Goal: Information Seeking & Learning: Find specific fact

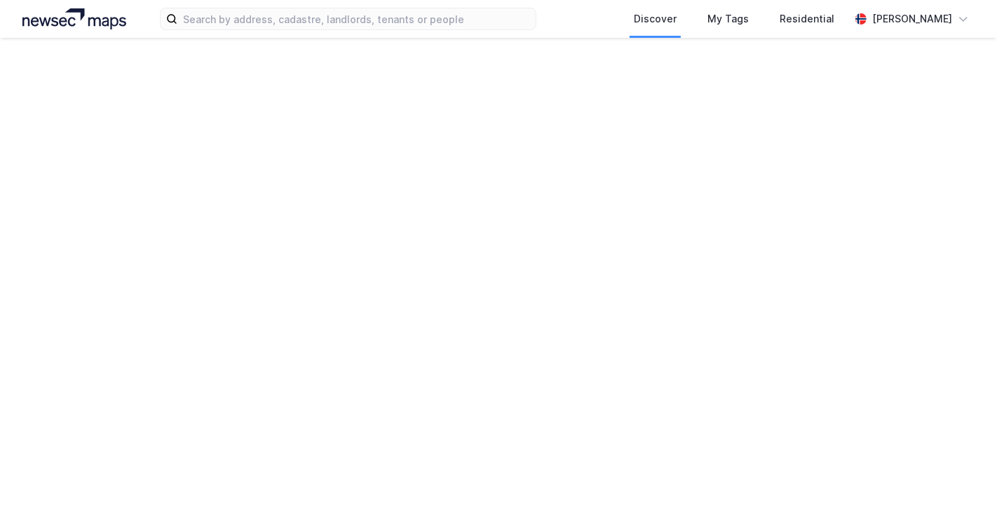
click at [745, 144] on div "Discover My Tags Residential Anton Ringøen" at bounding box center [498, 259] width 997 height 518
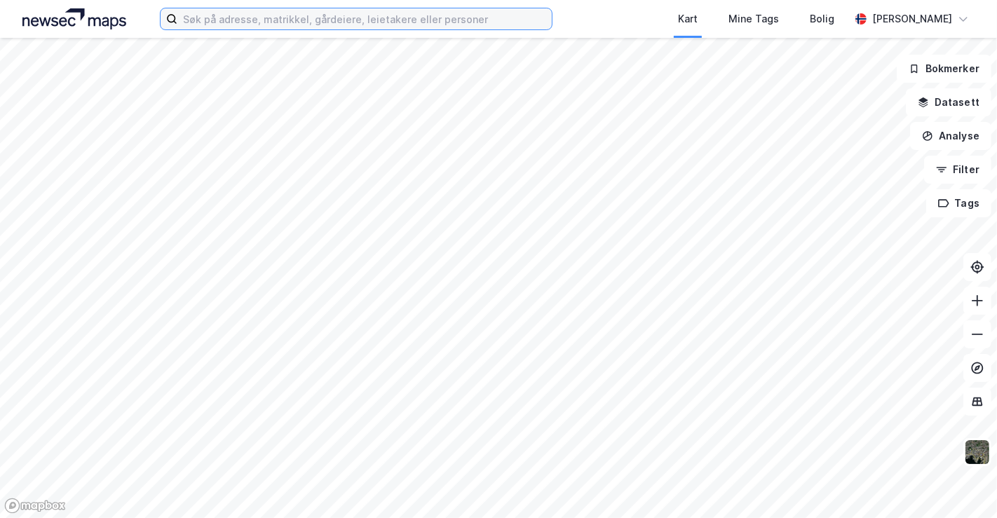
click at [282, 25] on input at bounding box center [364, 18] width 375 height 21
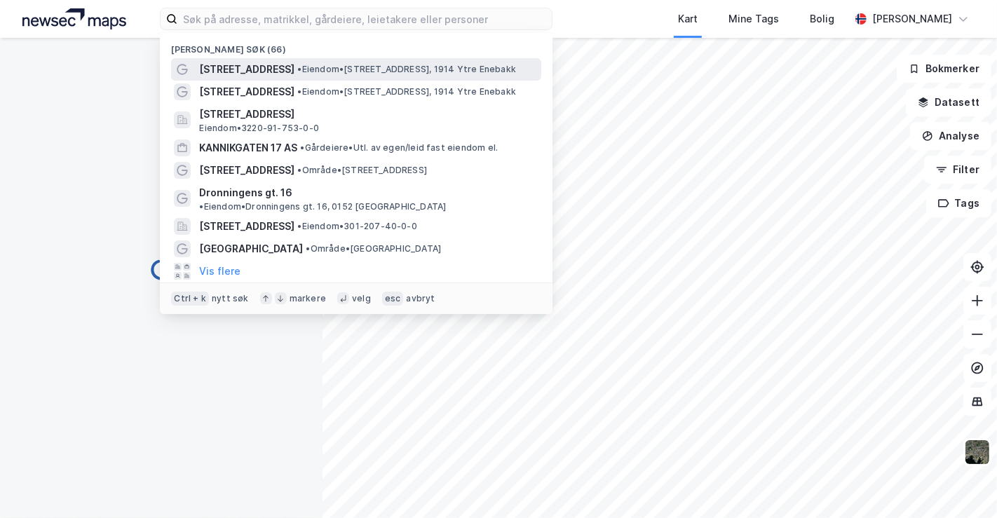
click at [285, 68] on span "[STREET_ADDRESS]" at bounding box center [246, 69] width 95 height 17
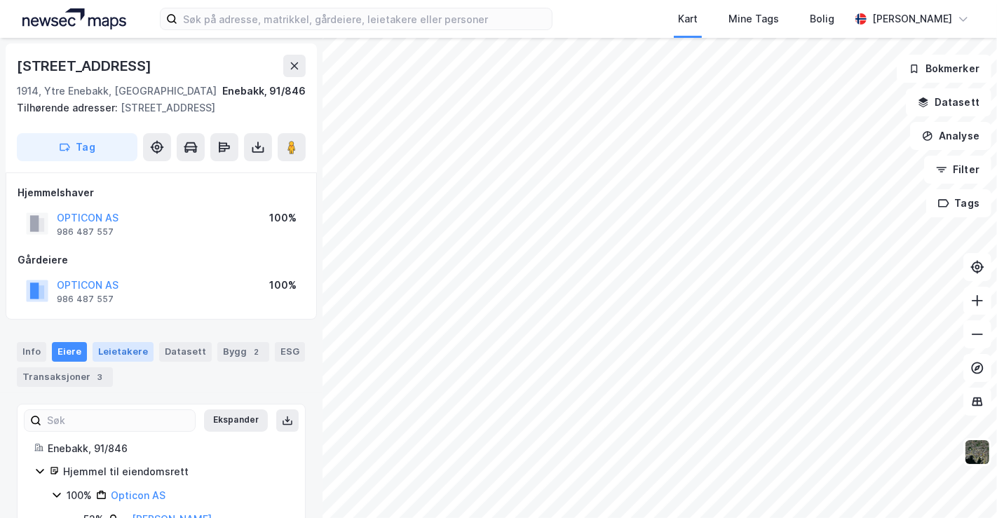
click at [105, 351] on div "Leietakere" at bounding box center [123, 352] width 61 height 20
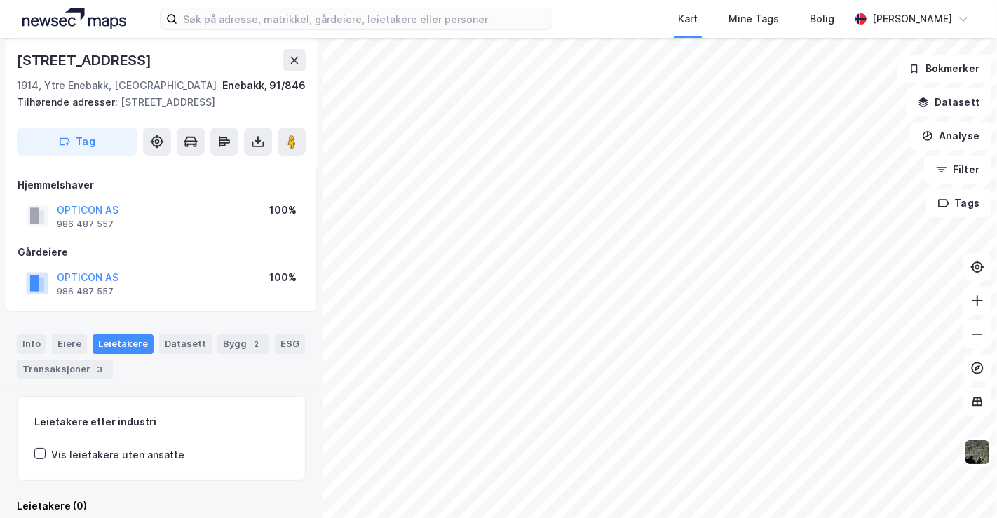
scroll to position [5, 0]
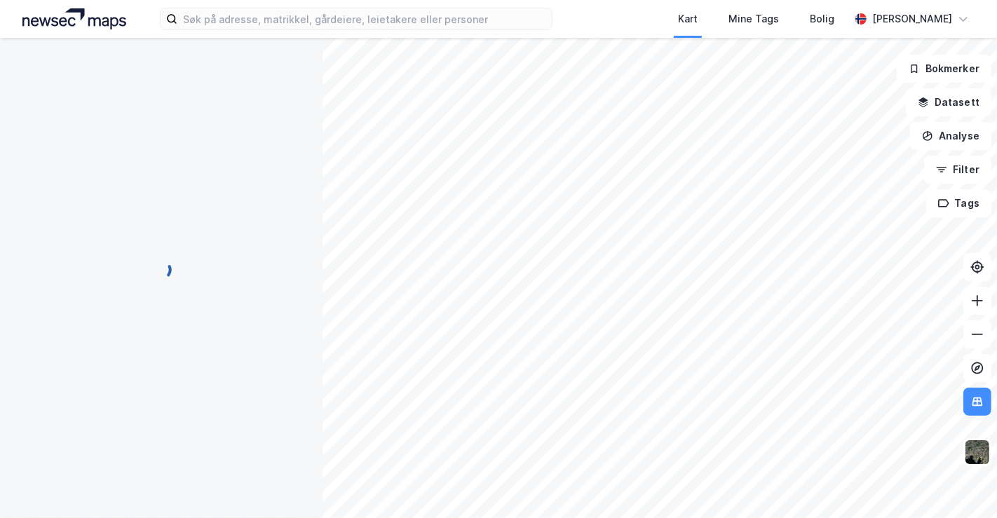
scroll to position [5, 0]
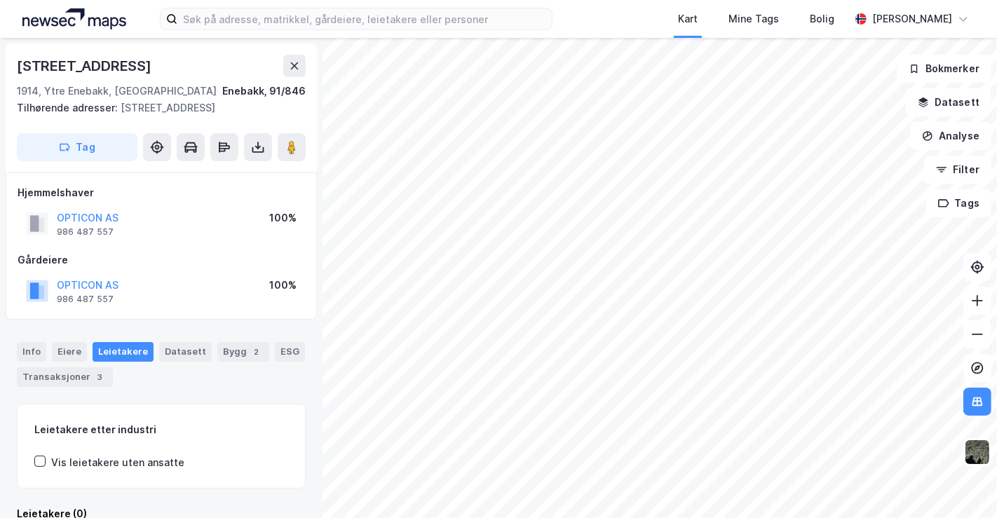
scroll to position [5, 0]
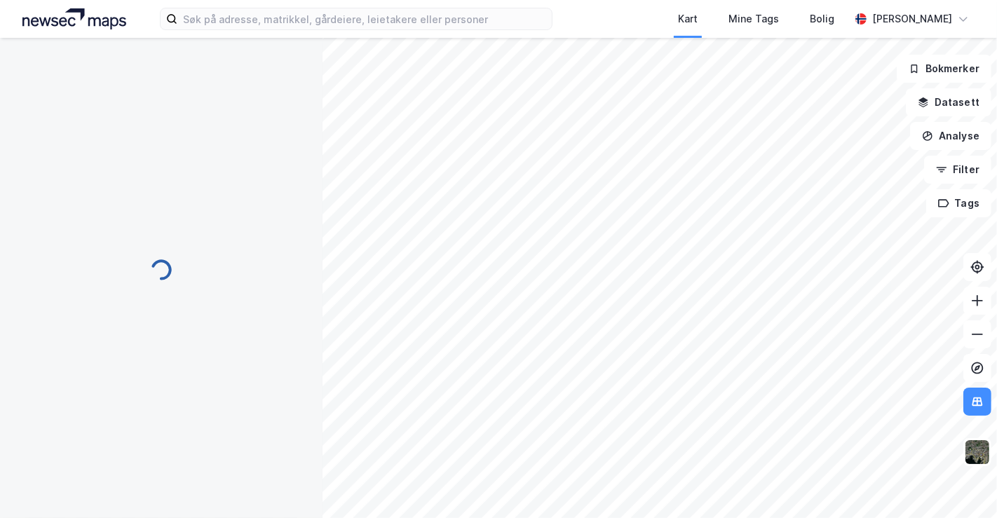
scroll to position [5, 0]
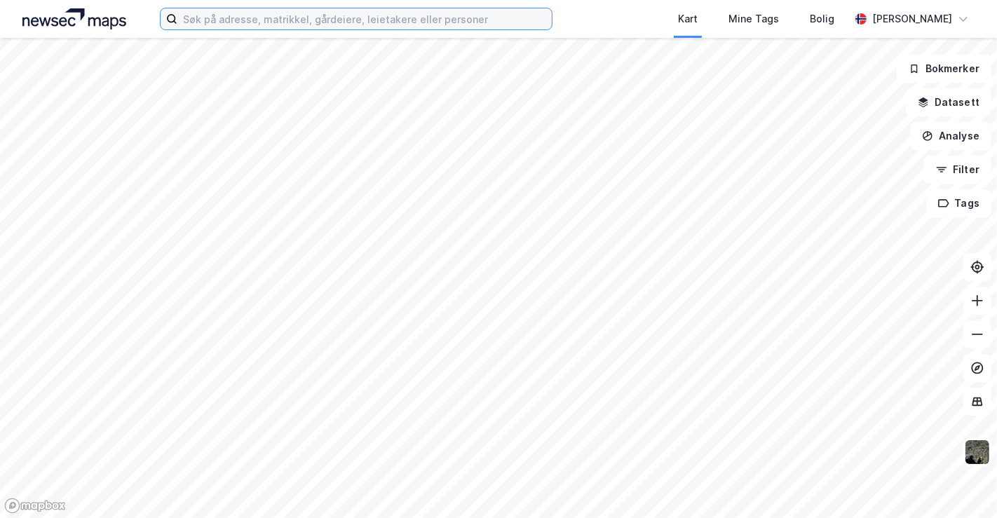
click at [282, 10] on input at bounding box center [364, 18] width 375 height 21
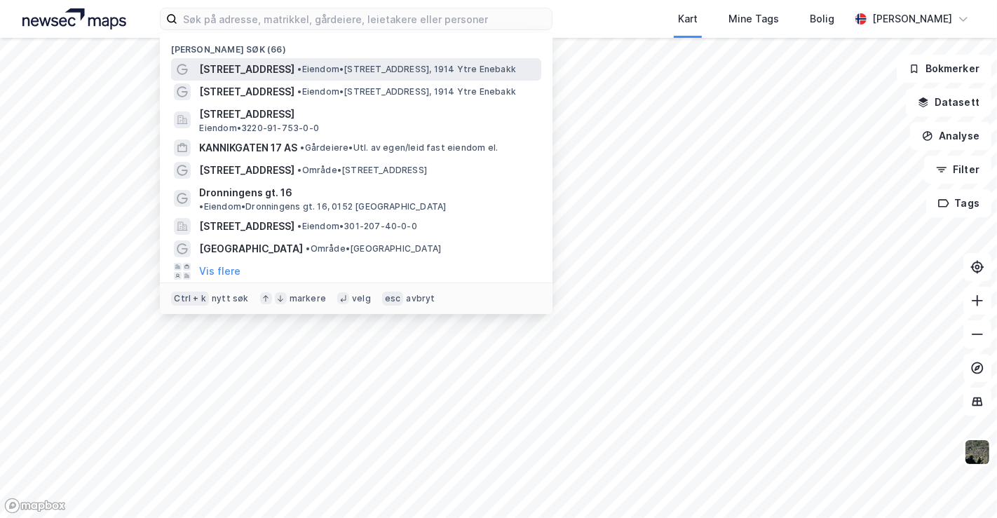
click at [262, 65] on span "[STREET_ADDRESS]" at bounding box center [246, 69] width 95 height 17
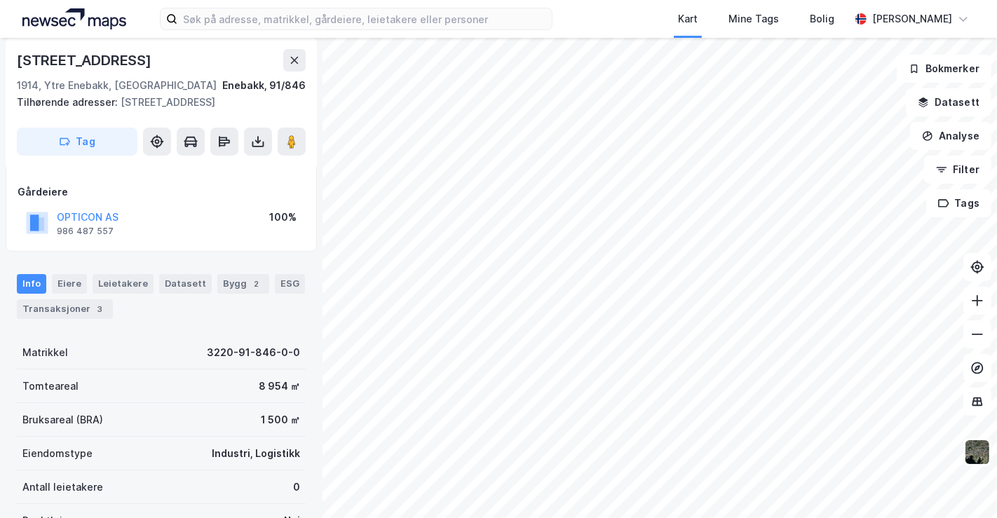
scroll to position [70, 0]
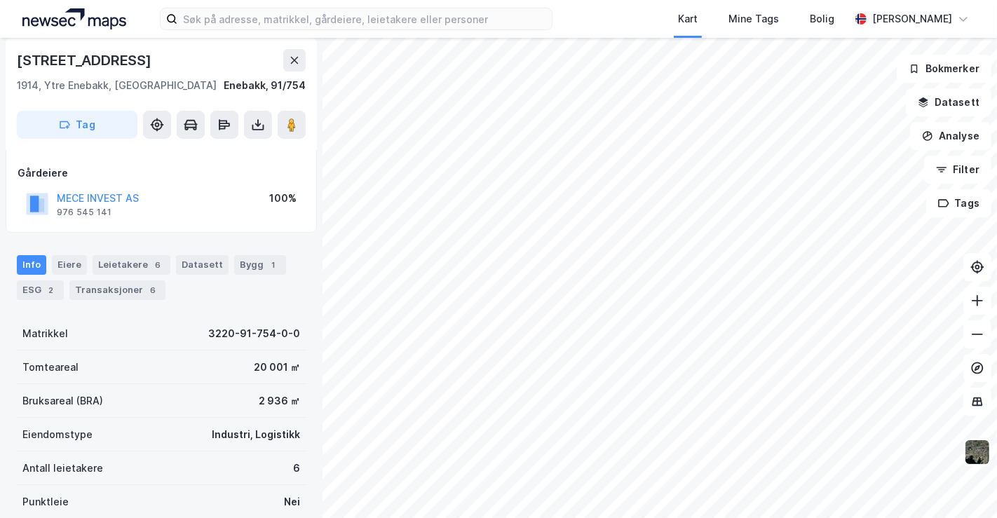
scroll to position [70, 0]
drag, startPoint x: 20, startPoint y: 57, endPoint x: 140, endPoint y: 59, distance: 120.0
click at [145, 59] on div "[STREET_ADDRESS]" at bounding box center [85, 60] width 137 height 22
copy div "[STREET_ADDRESS]"
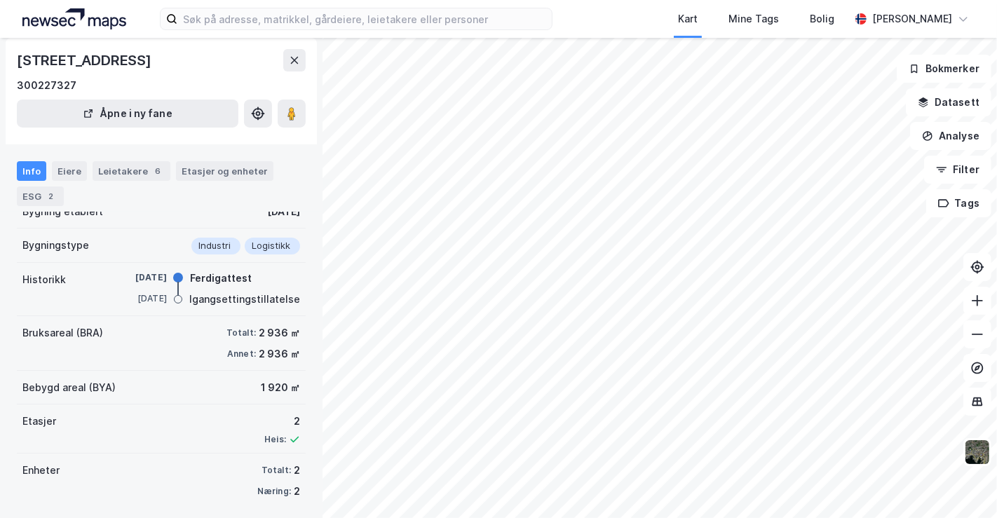
scroll to position [90, 0]
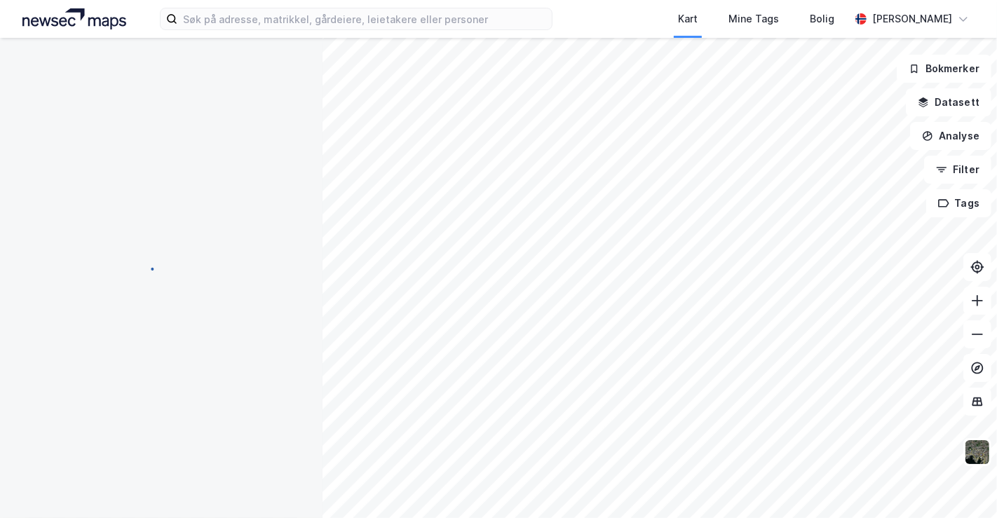
scroll to position [90, 0]
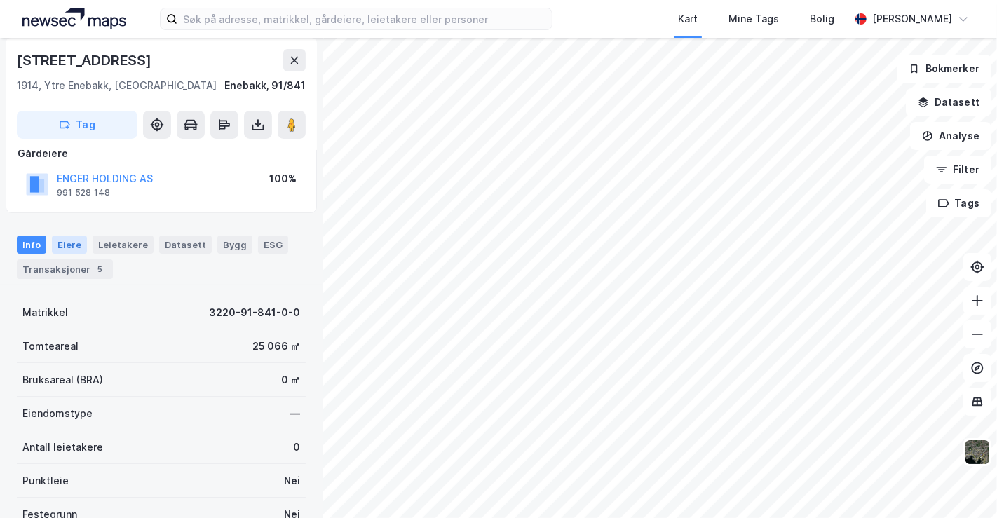
click at [69, 240] on div "Eiere" at bounding box center [69, 245] width 35 height 18
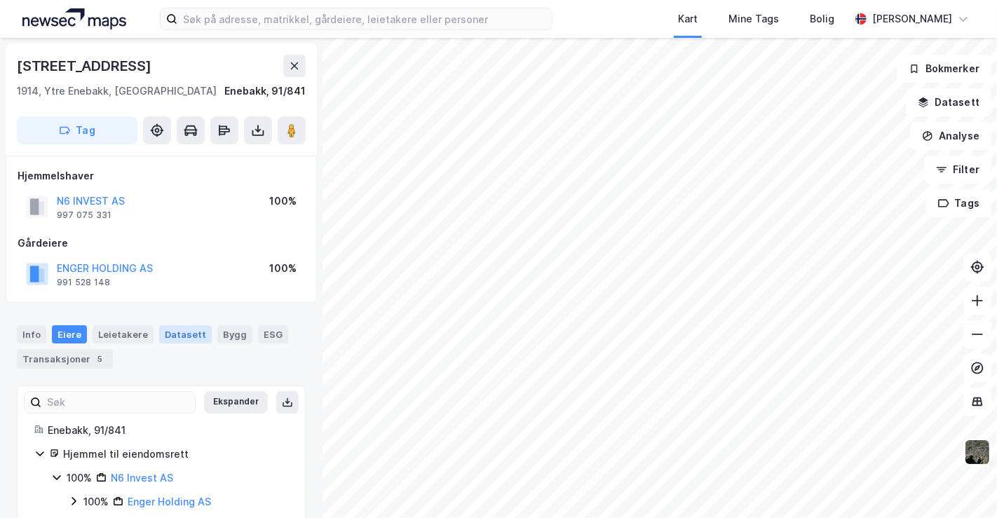
scroll to position [26, 0]
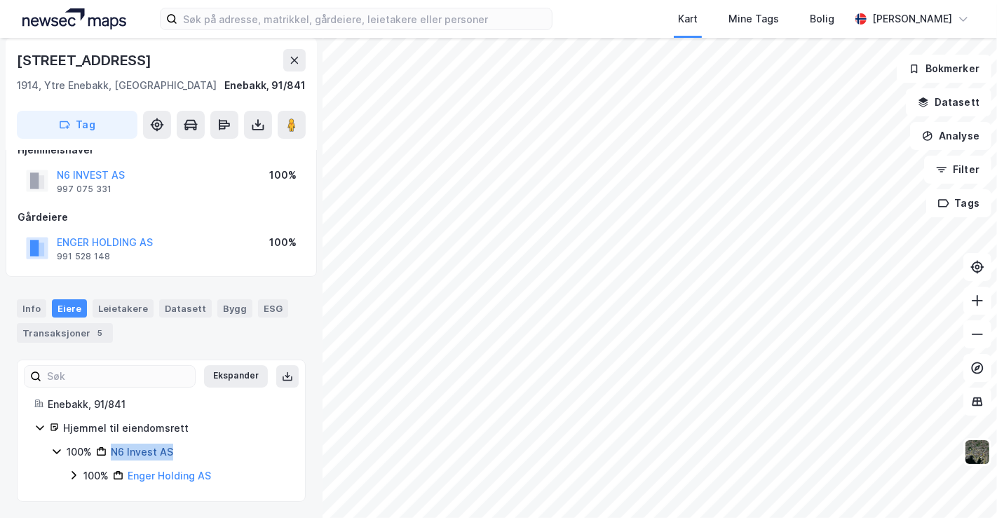
drag, startPoint x: 199, startPoint y: 449, endPoint x: 113, endPoint y: 457, distance: 85.9
click at [113, 457] on div "100% N6 Invest AS" at bounding box center [178, 452] width 222 height 17
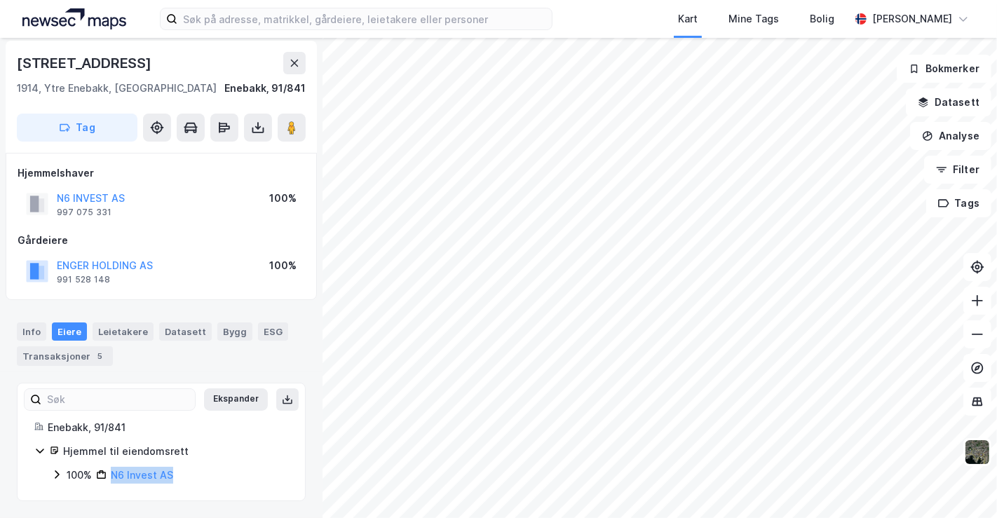
scroll to position [2, 0]
copy link "N6 Invest AS"
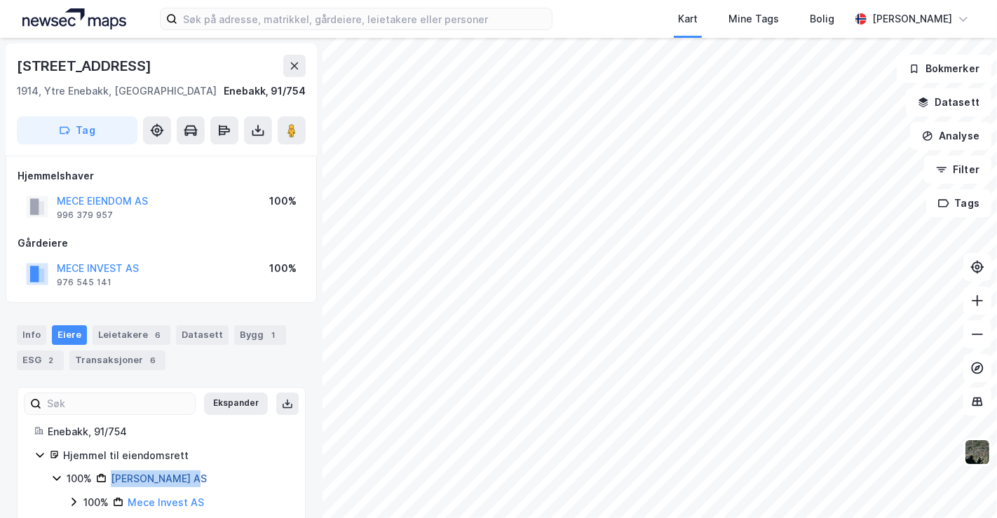
drag, startPoint x: 221, startPoint y: 476, endPoint x: 110, endPoint y: 483, distance: 111.0
click at [110, 483] on div "100% Mece Eiendom AS" at bounding box center [178, 479] width 222 height 17
copy link "[PERSON_NAME] AS"
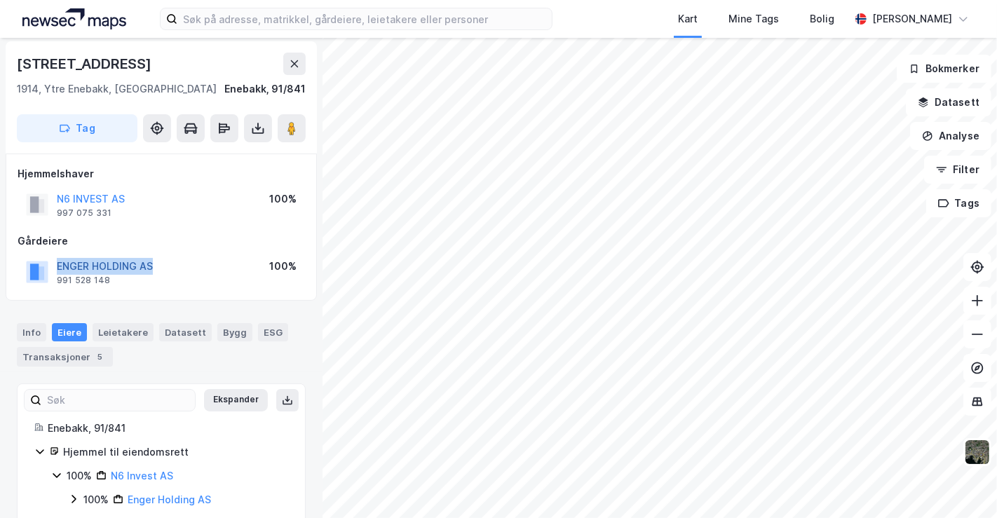
drag, startPoint x: 180, startPoint y: 263, endPoint x: 58, endPoint y: 264, distance: 122.8
click at [58, 264] on div "ENGER HOLDING AS 991 528 148 100%" at bounding box center [162, 272] width 288 height 34
copy button "ENGER HOLDING AS"
click at [295, 62] on icon at bounding box center [295, 63] width 8 height 7
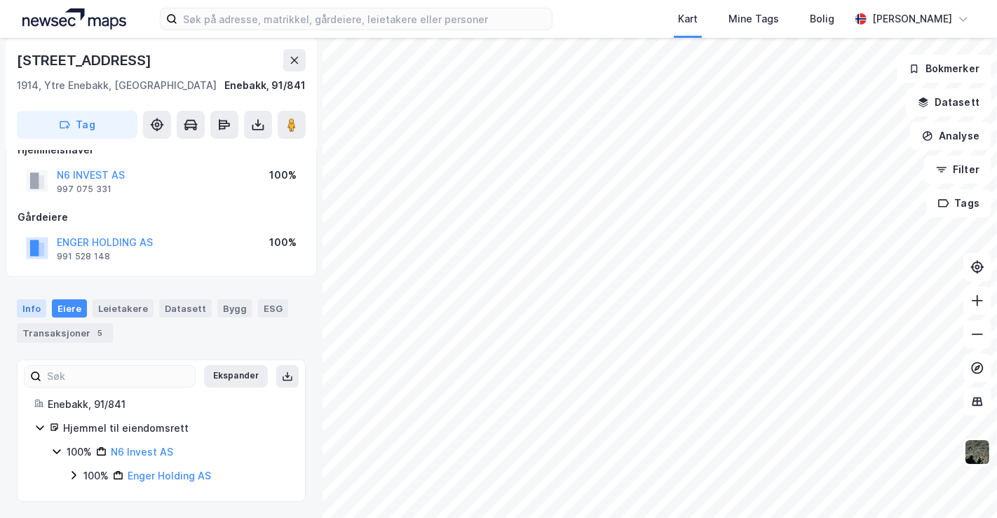
click at [38, 312] on div "Info" at bounding box center [31, 309] width 29 height 18
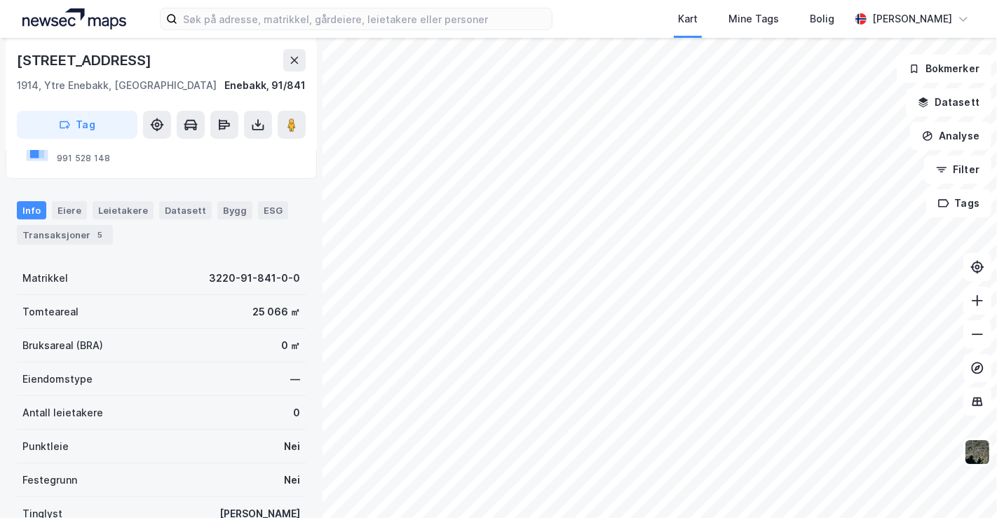
scroll to position [144, 0]
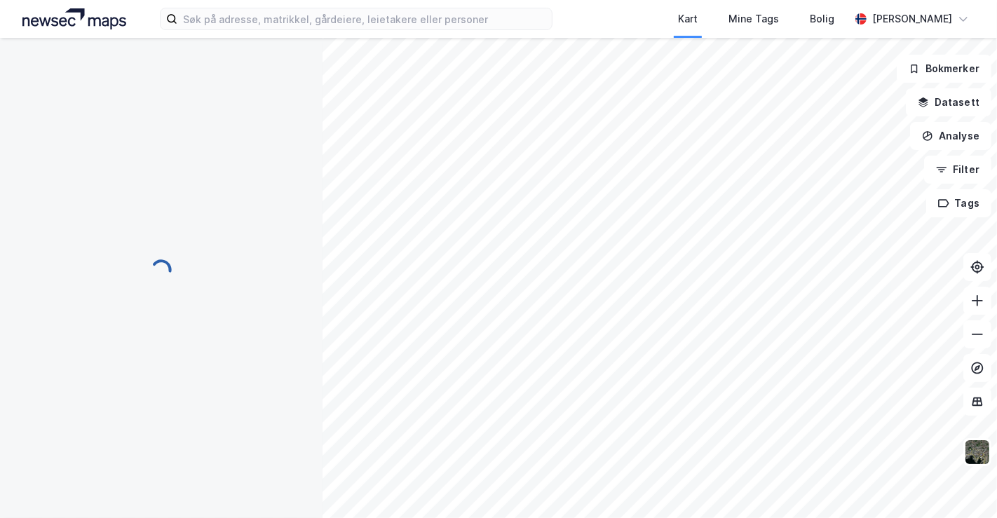
scroll to position [144, 0]
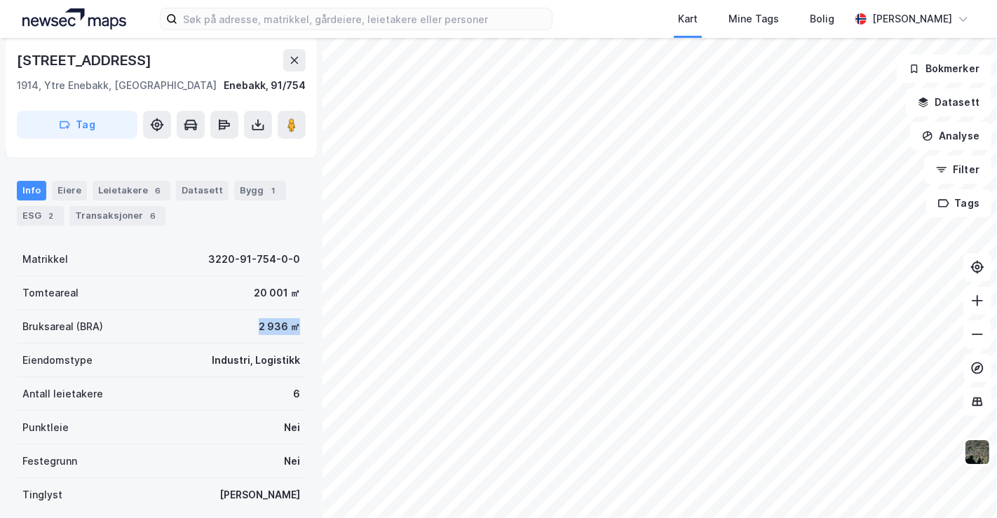
drag, startPoint x: 229, startPoint y: 325, endPoint x: 292, endPoint y: 322, distance: 63.9
click at [292, 322] on div "Bruksareal (BRA) 2 936 ㎡" at bounding box center [161, 327] width 289 height 34
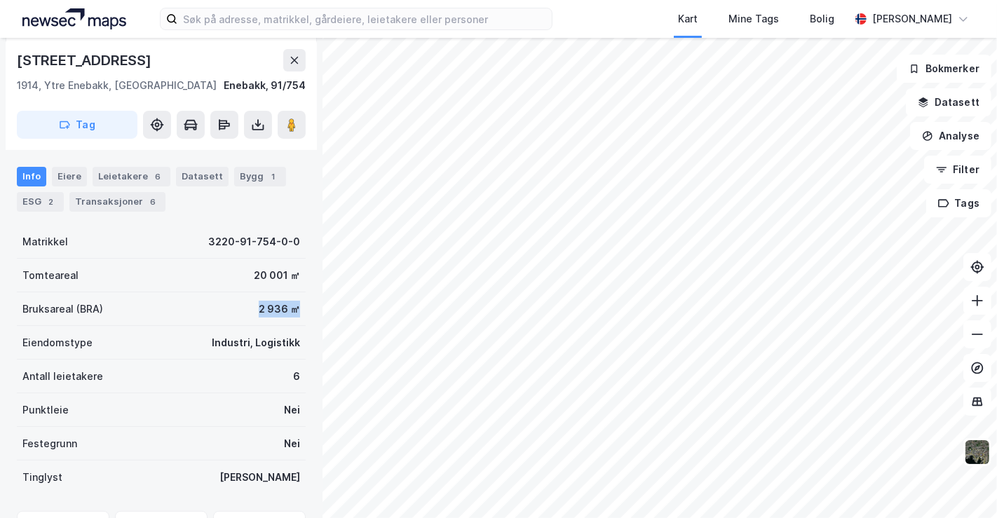
scroll to position [163, 0]
click at [44, 168] on div "Info [PERSON_NAME] 6 Datasett Bygg 1 ESG 2 Transaksjoner 6" at bounding box center [161, 189] width 289 height 45
click at [67, 174] on div "Eiere" at bounding box center [69, 177] width 35 height 20
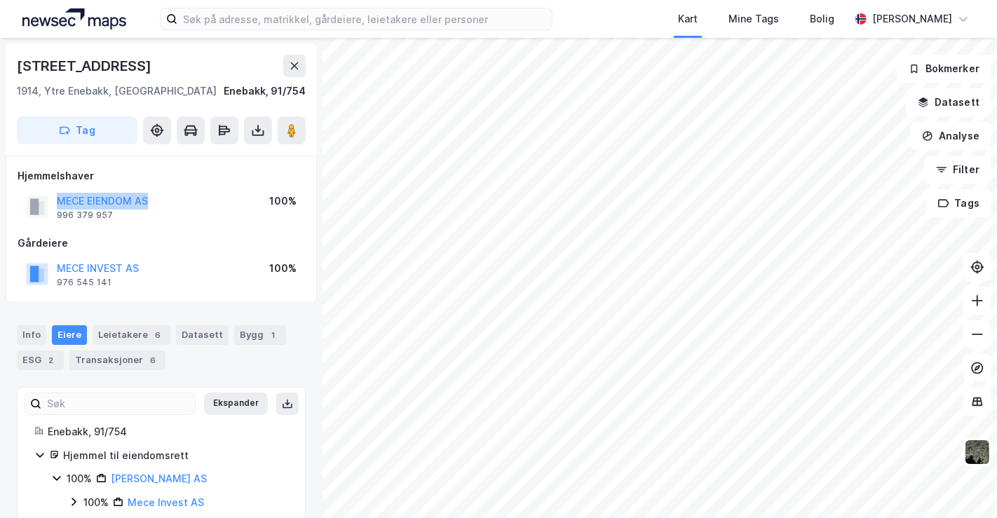
drag, startPoint x: 162, startPoint y: 207, endPoint x: 56, endPoint y: 203, distance: 106.0
click at [56, 203] on div "MECE EIENDOM AS 996 379 957 100%" at bounding box center [162, 207] width 288 height 34
copy button "MECE EIENDOM AS"
